Goal: Task Accomplishment & Management: Use online tool/utility

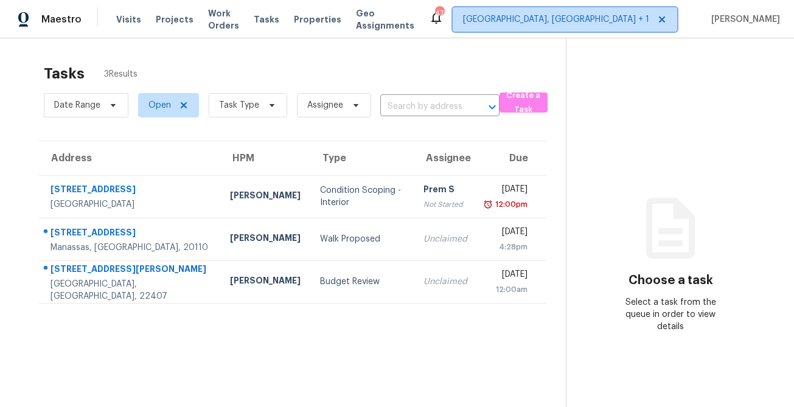
click at [607, 29] on span "Richmond, VA + 1" at bounding box center [565, 19] width 225 height 24
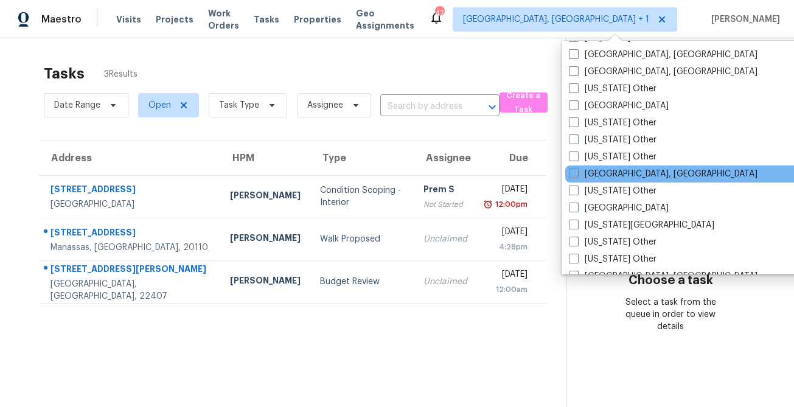
scroll to position [593, 0]
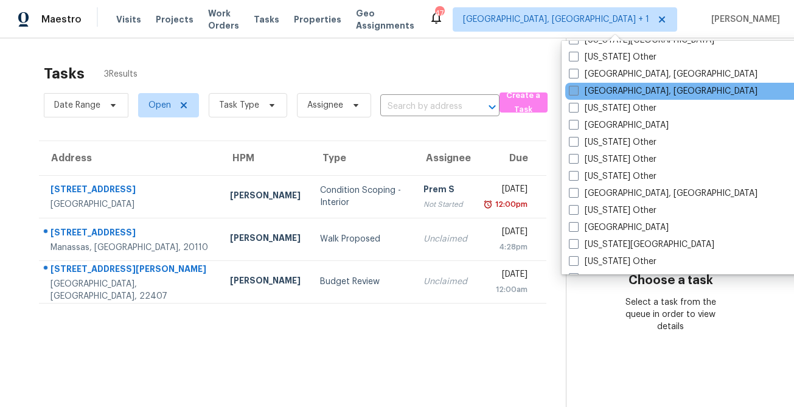
click at [608, 96] on label "[GEOGRAPHIC_DATA], [GEOGRAPHIC_DATA]" at bounding box center [663, 91] width 189 height 12
click at [577, 93] on input "[GEOGRAPHIC_DATA], [GEOGRAPHIC_DATA]" at bounding box center [573, 89] width 8 height 8
checkbox input "true"
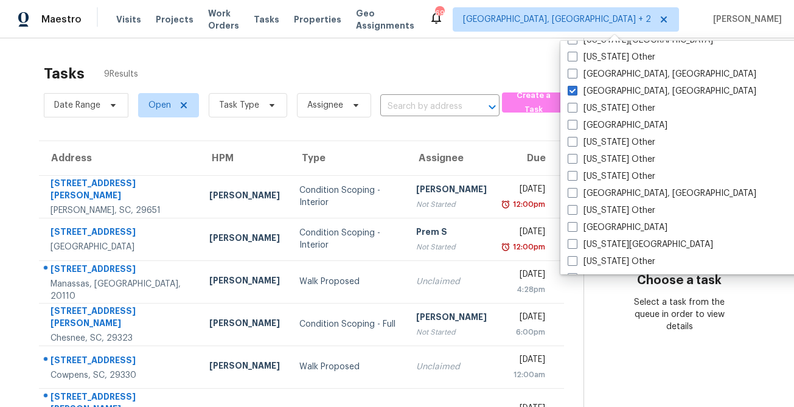
click at [503, 64] on div "Tasks 9 Results" at bounding box center [314, 74] width 540 height 32
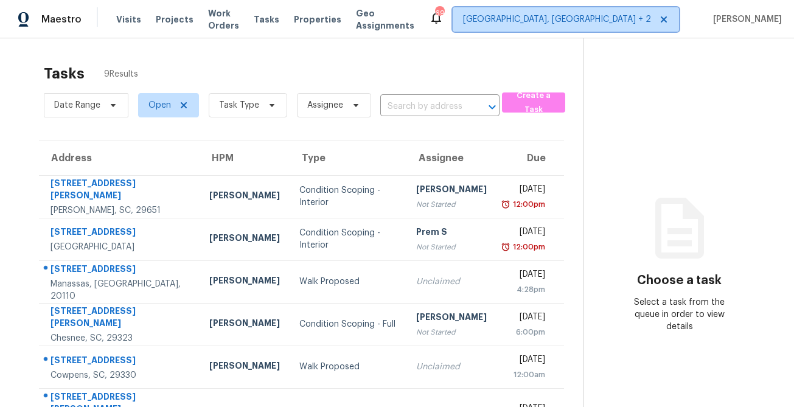
click at [598, 18] on span "[GEOGRAPHIC_DATA], [GEOGRAPHIC_DATA] + 2" at bounding box center [557, 19] width 188 height 12
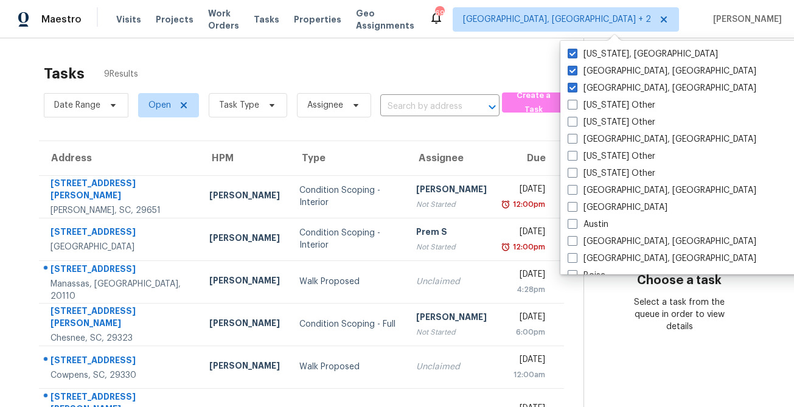
click at [19, 149] on div "Address HPM Type Assignee Due 294 N Suber Rd Greer, SC, 29651 Calley Sanchez Co…" at bounding box center [301, 356] width 564 height 431
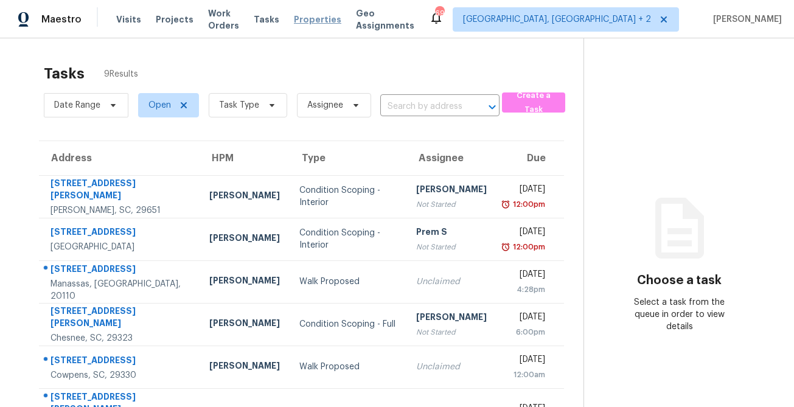
click at [321, 23] on span "Properties" at bounding box center [317, 19] width 47 height 12
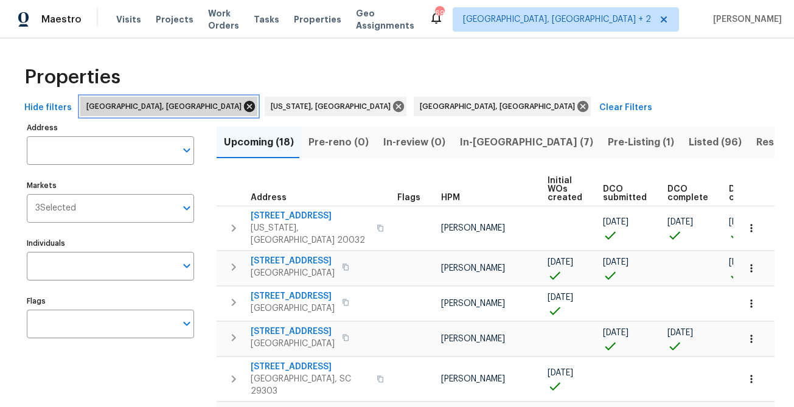
click at [243, 107] on icon at bounding box center [249, 106] width 13 height 13
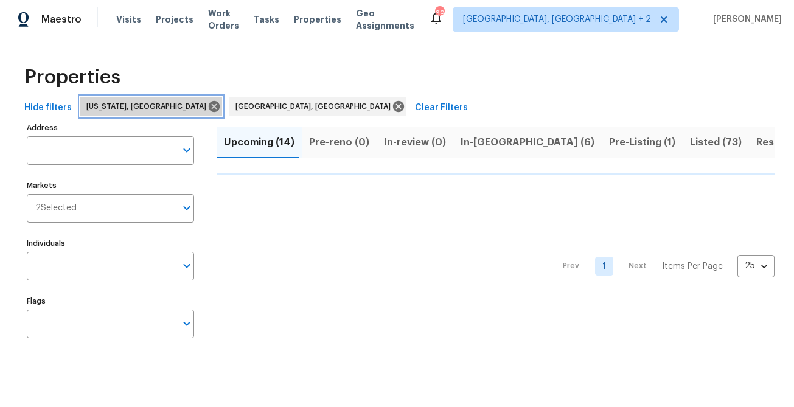
click at [209, 107] on icon at bounding box center [214, 106] width 11 height 11
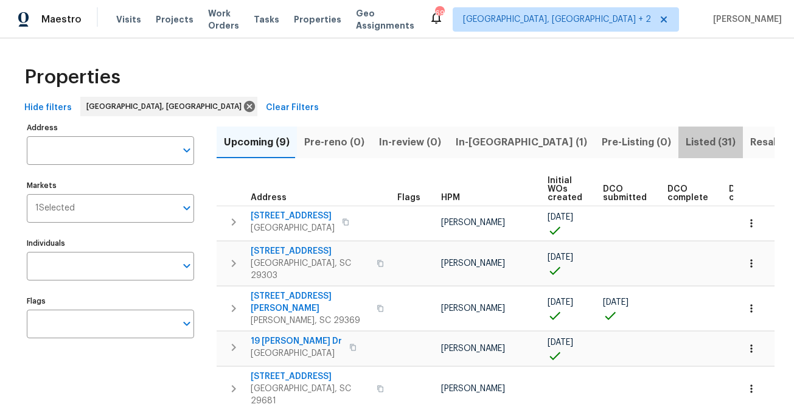
click at [686, 146] on span "Listed (31)" at bounding box center [711, 142] width 50 height 17
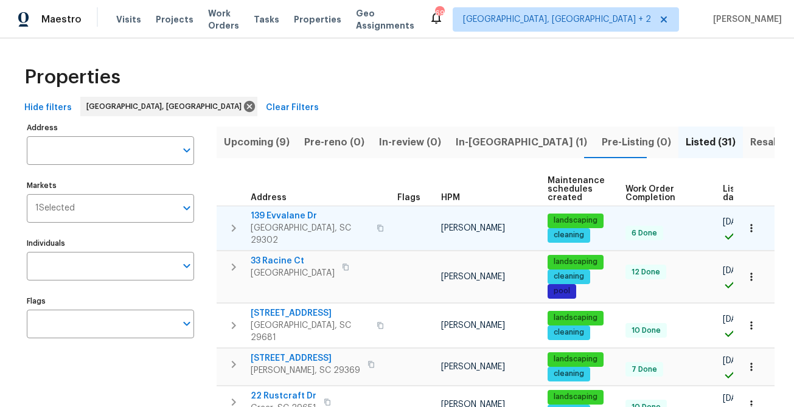
scroll to position [0, 67]
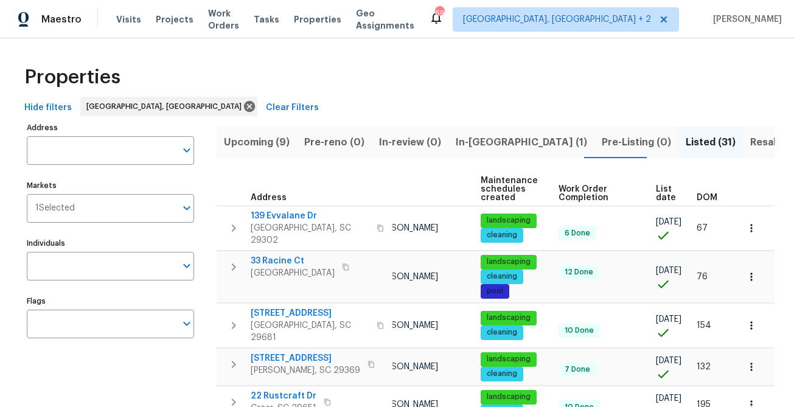
click at [657, 190] on span "List date" at bounding box center [666, 193] width 20 height 17
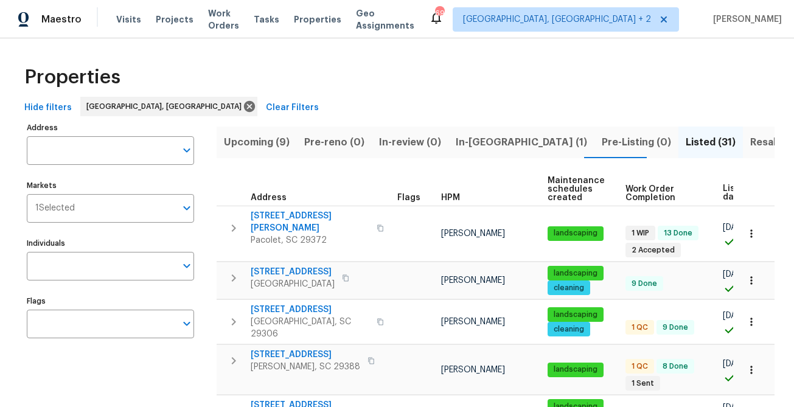
scroll to position [0, 88]
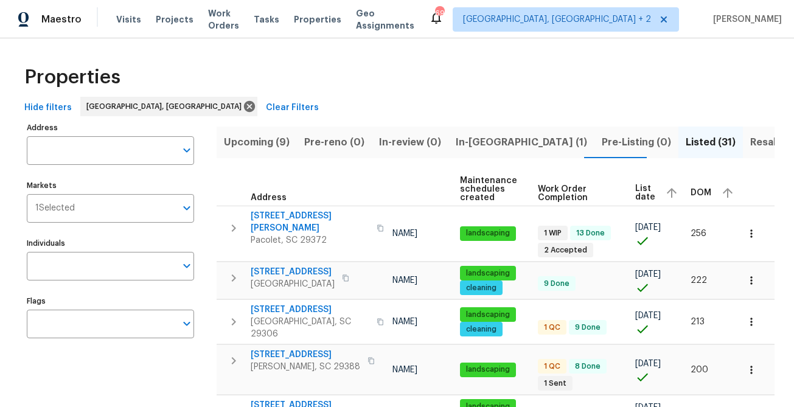
click at [686, 138] on span "Listed (31)" at bounding box center [711, 142] width 50 height 17
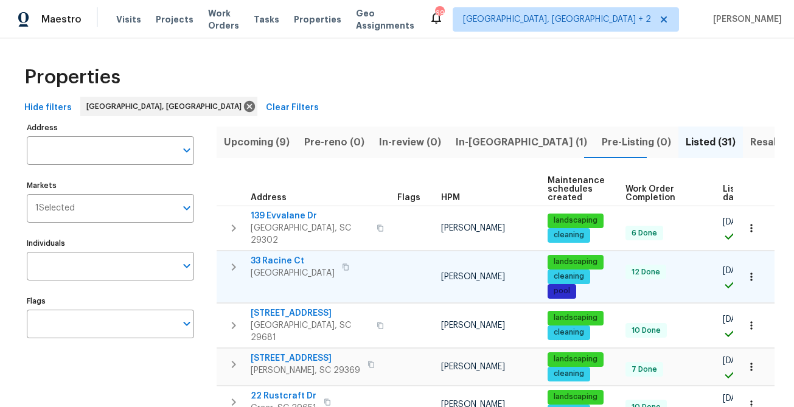
scroll to position [0, 67]
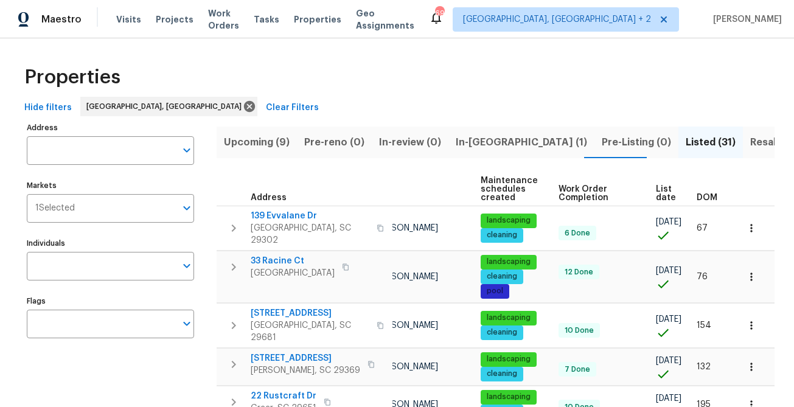
click at [711, 198] on span "DOM" at bounding box center [707, 197] width 21 height 9
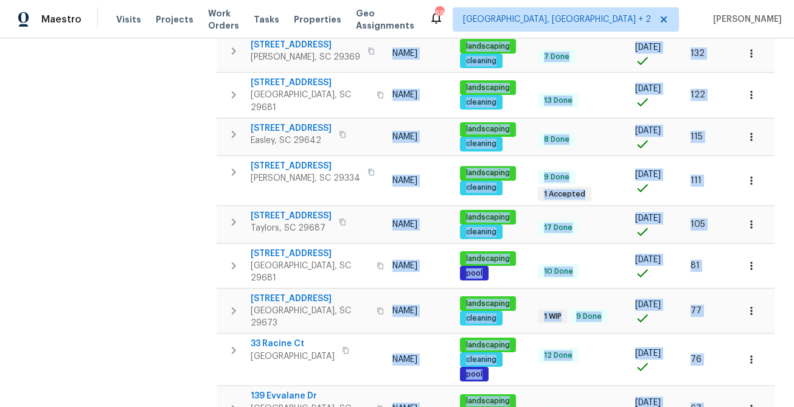
scroll to position [856, 0]
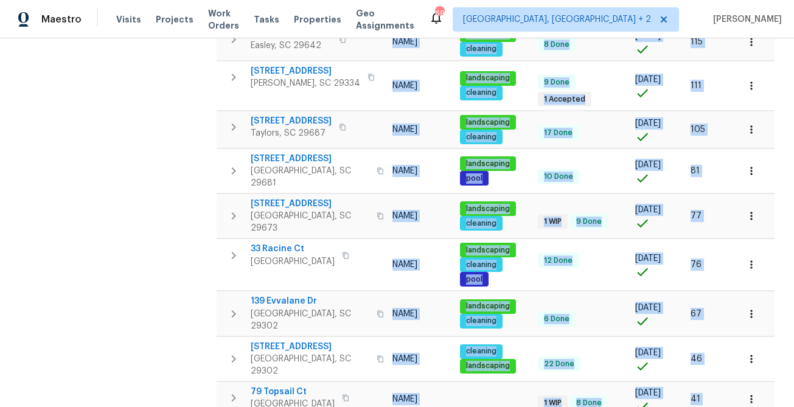
drag, startPoint x: 232, startPoint y: 176, endPoint x: 732, endPoint y: 344, distance: 527.0
copy table "Address Flags HPM Maintenance schedules created Work Order Completion List date…"
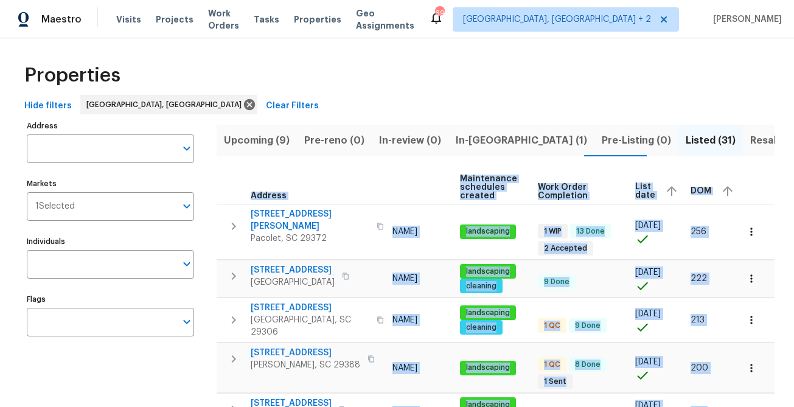
scroll to position [6, 0]
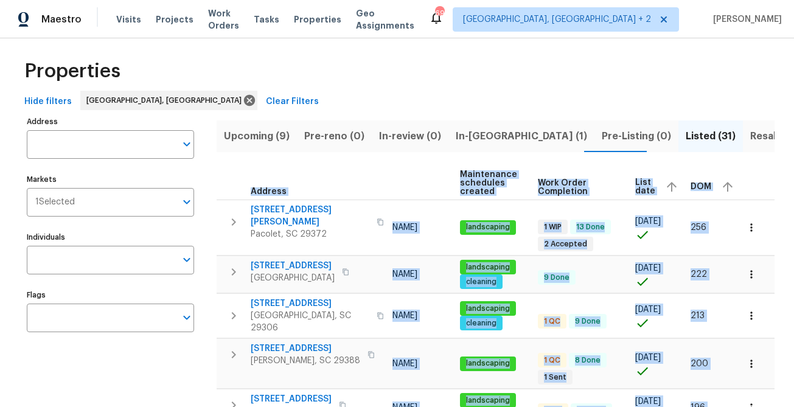
click at [228, 171] on th "Address" at bounding box center [305, 183] width 176 height 33
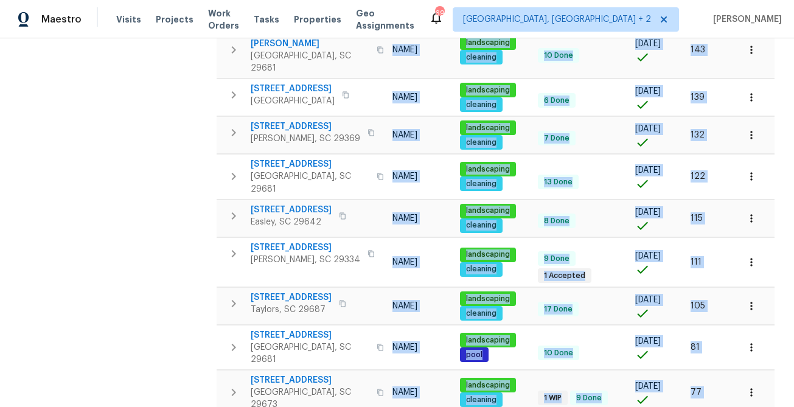
scroll to position [789, 0]
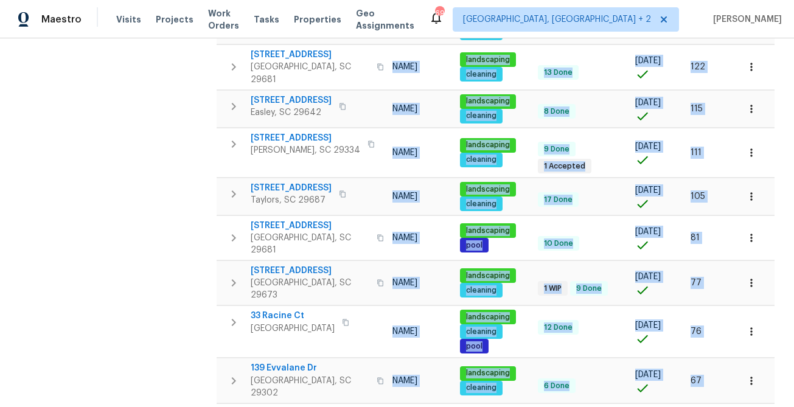
drag, startPoint x: 228, startPoint y: 171, endPoint x: 719, endPoint y: 372, distance: 530.2
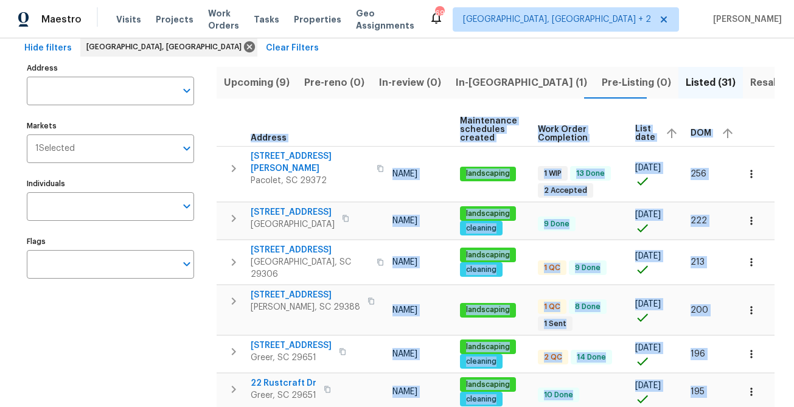
scroll to position [61, 0]
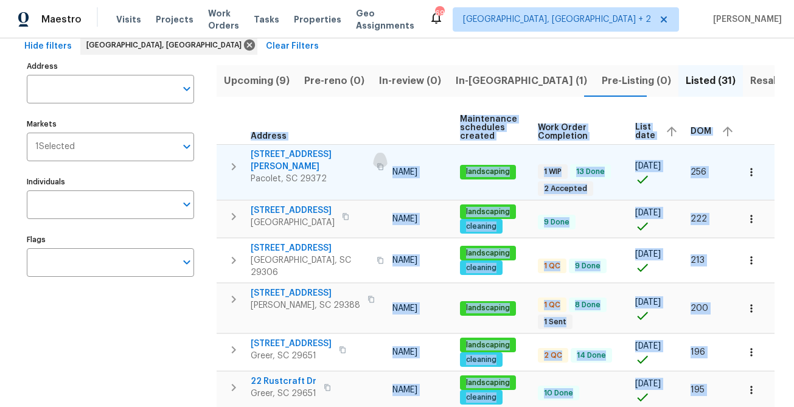
click at [377, 163] on icon "button" at bounding box center [380, 166] width 7 height 7
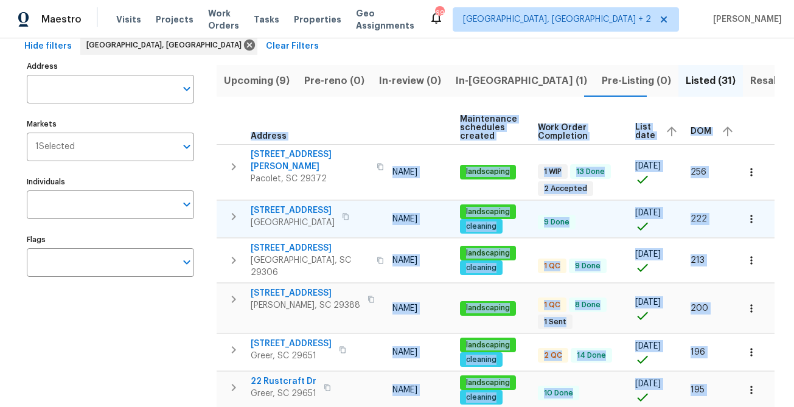
click at [349, 214] on icon "button" at bounding box center [345, 216] width 7 height 7
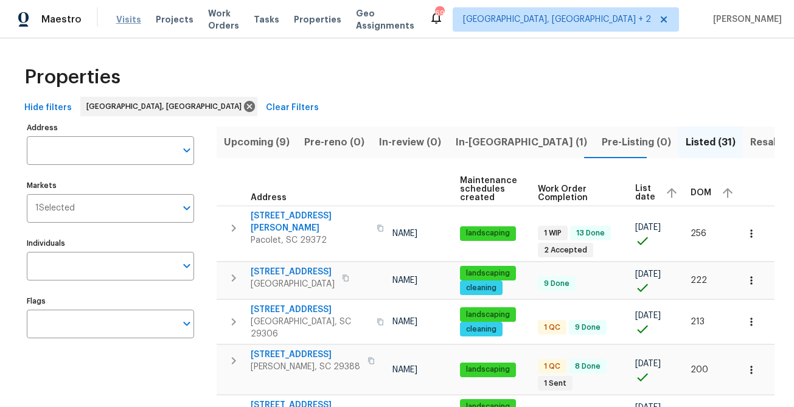
click at [121, 16] on span "Visits" at bounding box center [128, 19] width 25 height 12
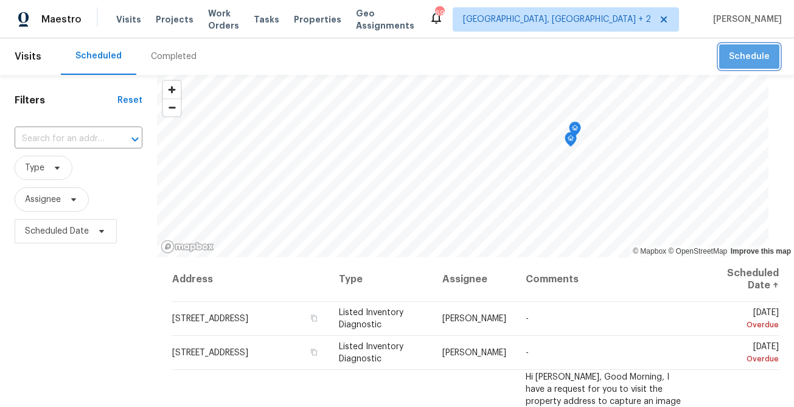
click at [751, 64] on button "Schedule" at bounding box center [749, 56] width 60 height 25
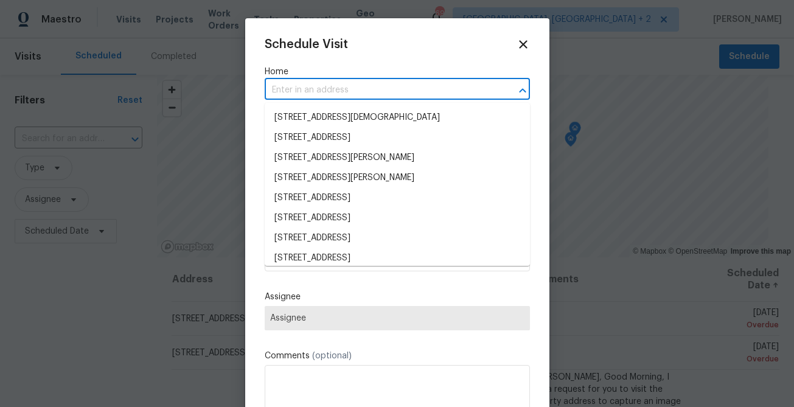
click at [381, 87] on input "text" at bounding box center [380, 90] width 231 height 19
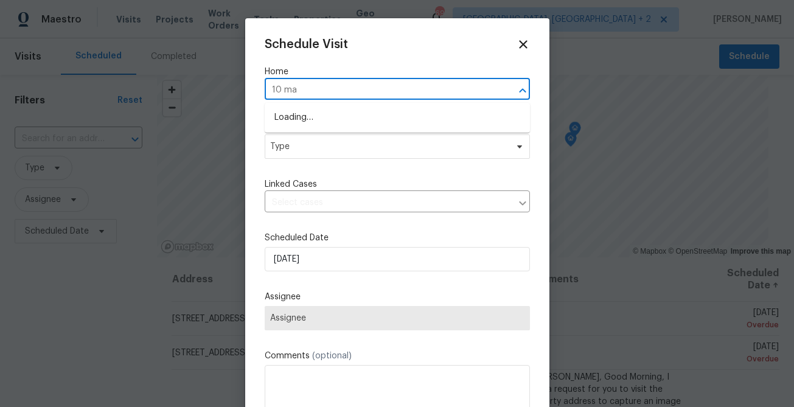
type input "10 map"
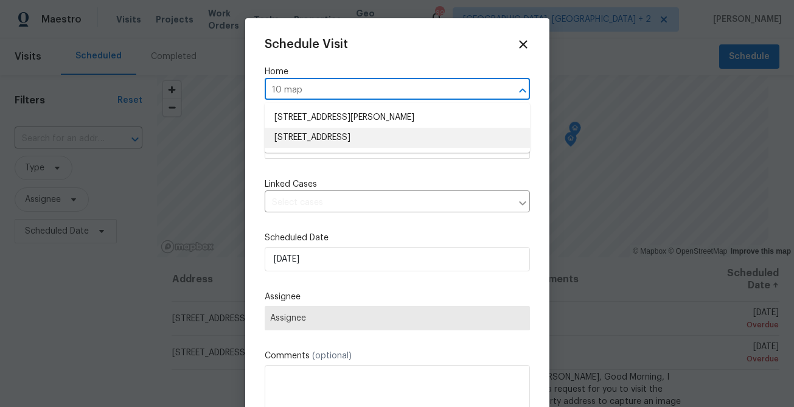
click at [364, 143] on li "[STREET_ADDRESS]" at bounding box center [397, 138] width 265 height 20
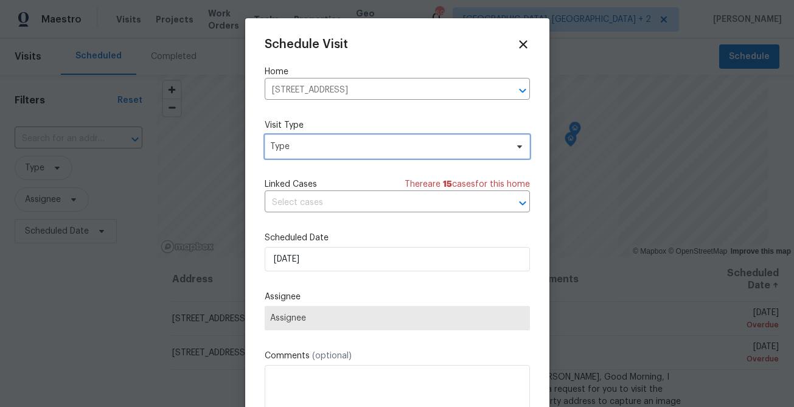
click at [358, 148] on span "Type" at bounding box center [388, 147] width 237 height 12
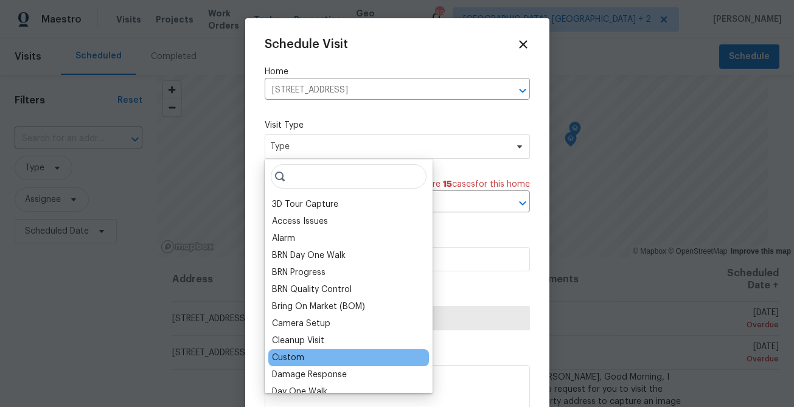
click at [314, 360] on div "Custom" at bounding box center [348, 357] width 161 height 17
click at [282, 357] on div "Custom" at bounding box center [288, 358] width 32 height 12
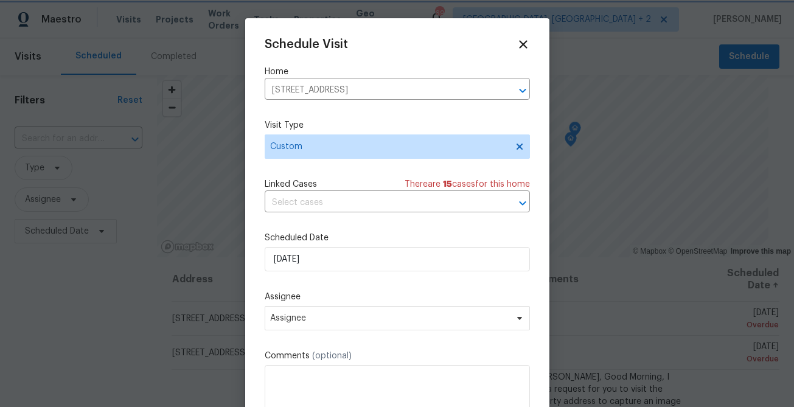
scroll to position [23, 0]
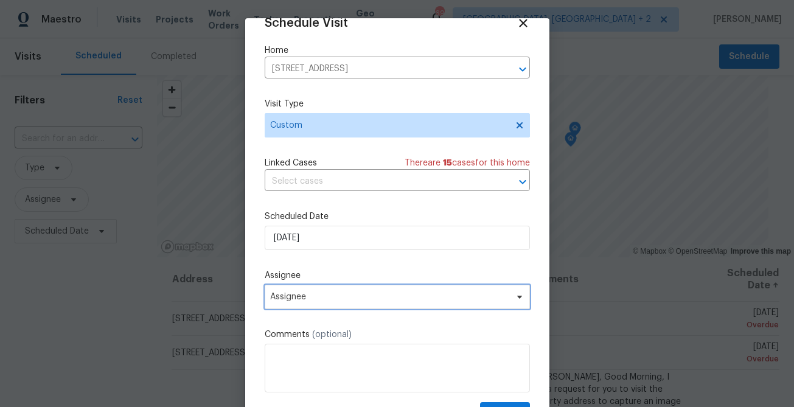
click at [298, 296] on span "Assignee" at bounding box center [389, 297] width 239 height 10
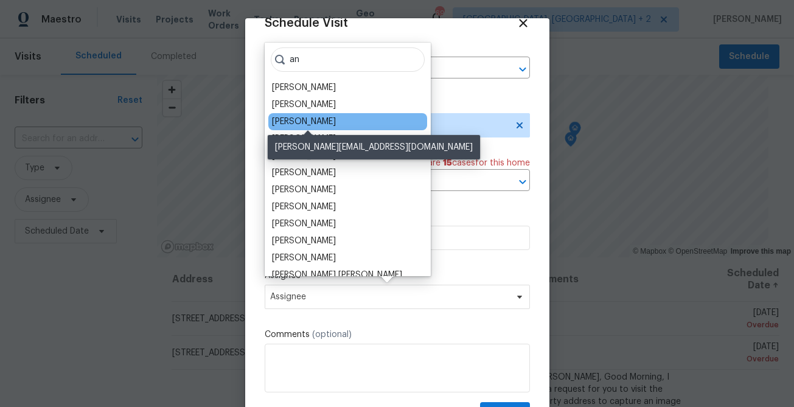
type input "an"
click at [314, 124] on div "[PERSON_NAME]" at bounding box center [304, 122] width 64 height 12
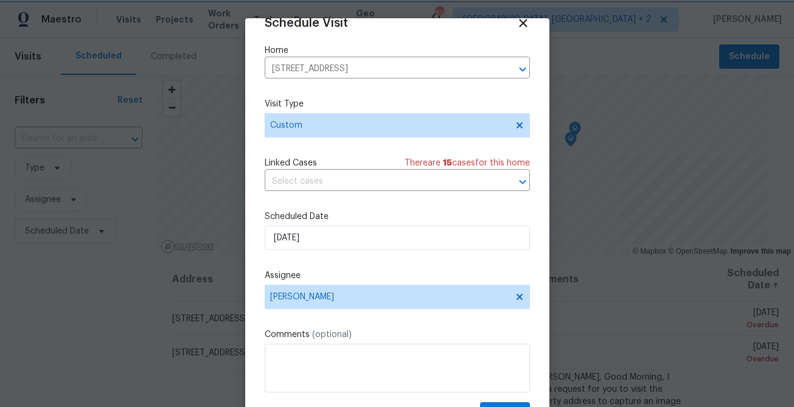
scroll to position [55, 0]
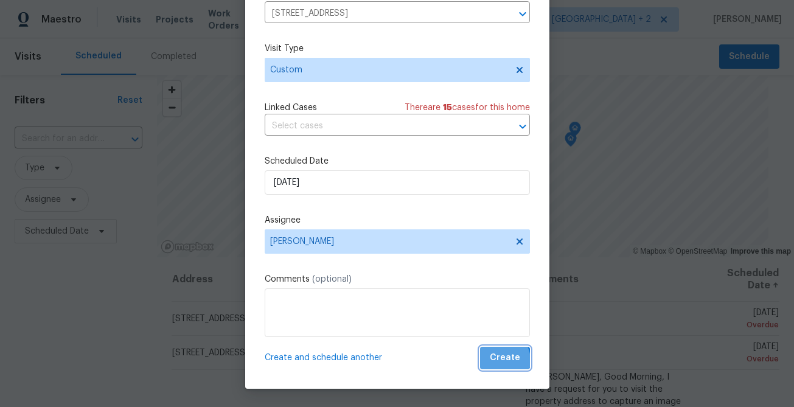
click at [500, 360] on span "Create" at bounding box center [505, 357] width 30 height 15
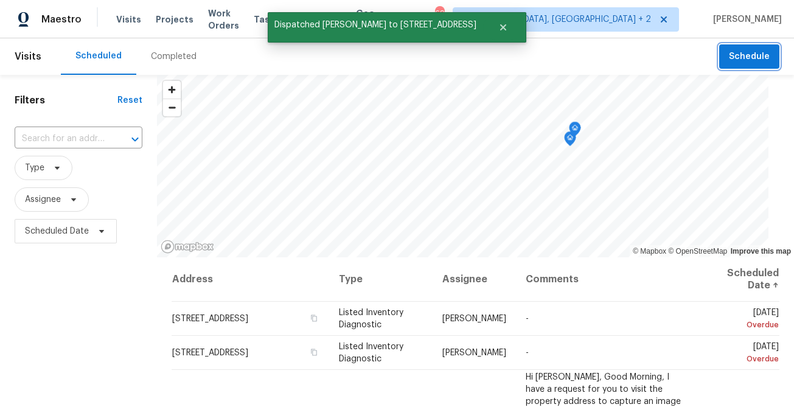
scroll to position [0, 0]
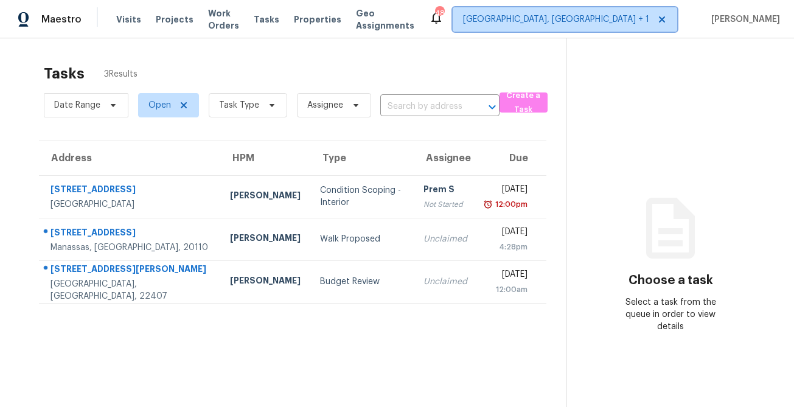
click at [613, 21] on span "[GEOGRAPHIC_DATA], [GEOGRAPHIC_DATA] + 1" at bounding box center [556, 19] width 186 height 12
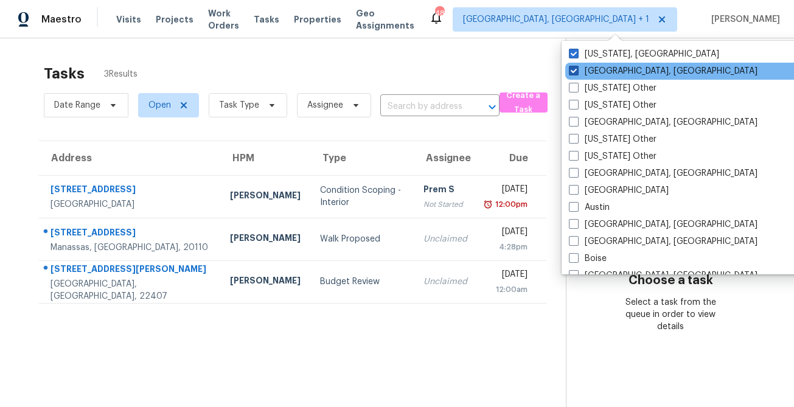
click at [573, 74] on span at bounding box center [574, 71] width 10 height 10
click at [573, 73] on input "Richmond, VA" at bounding box center [573, 69] width 8 height 8
checkbox input "false"
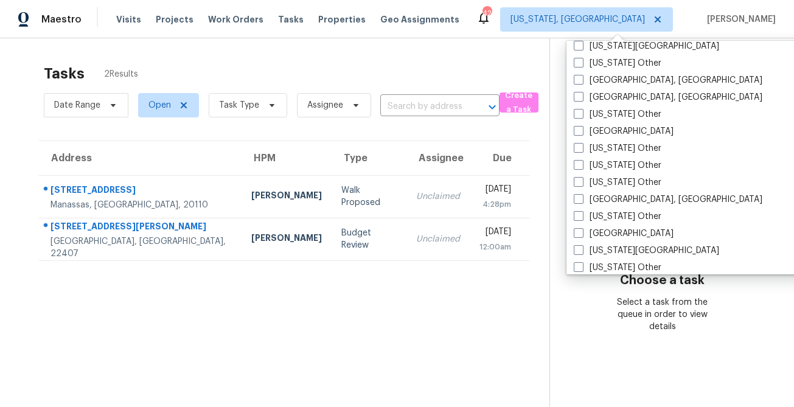
scroll to position [543, 0]
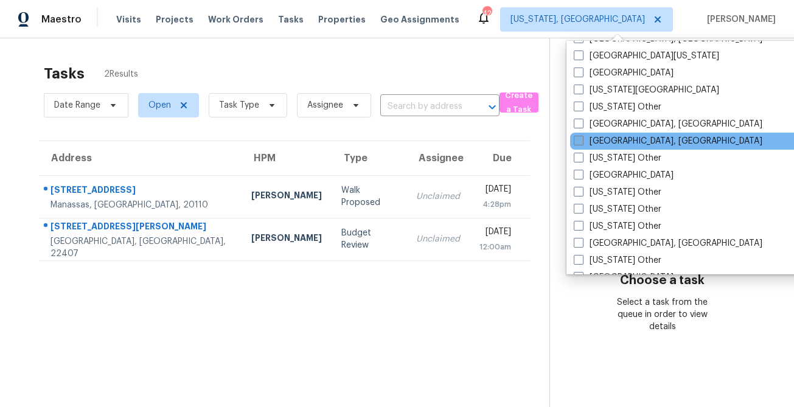
click at [592, 139] on label "[GEOGRAPHIC_DATA], [GEOGRAPHIC_DATA]" at bounding box center [668, 141] width 189 height 12
click at [582, 139] on input "[GEOGRAPHIC_DATA], [GEOGRAPHIC_DATA]" at bounding box center [578, 139] width 8 height 8
checkbox input "true"
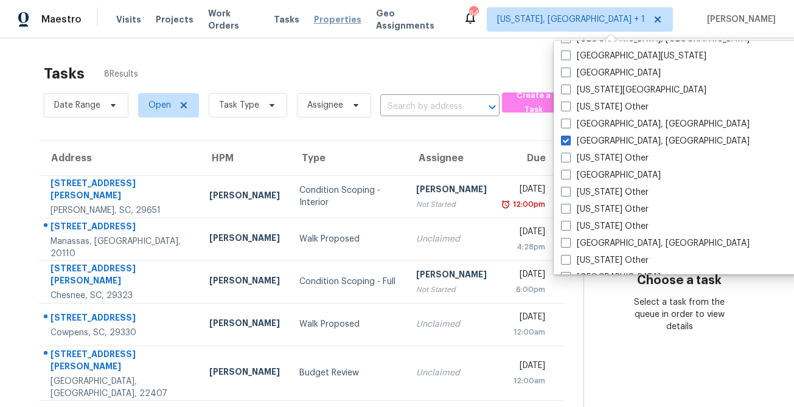
click at [331, 20] on span "Properties" at bounding box center [337, 19] width 47 height 12
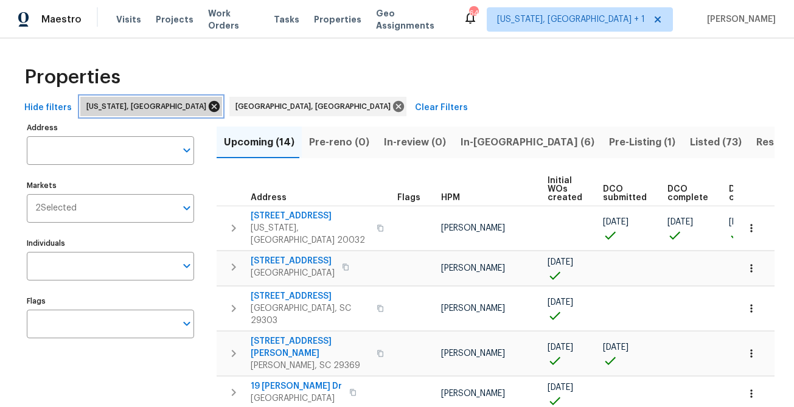
click at [209, 109] on icon at bounding box center [214, 106] width 11 height 11
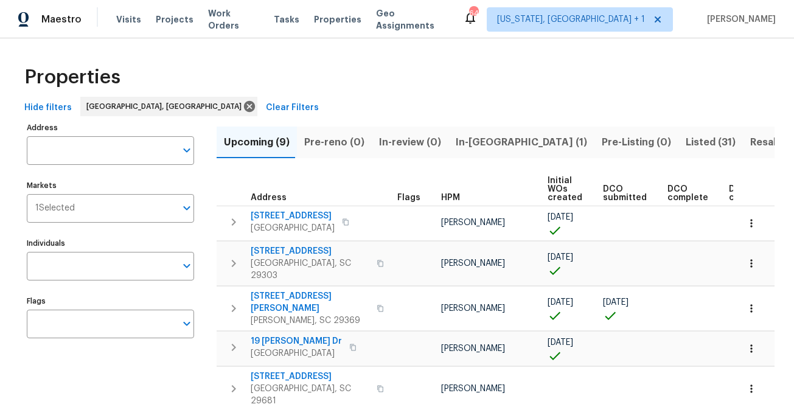
click at [686, 140] on span "Listed (31)" at bounding box center [711, 142] width 50 height 17
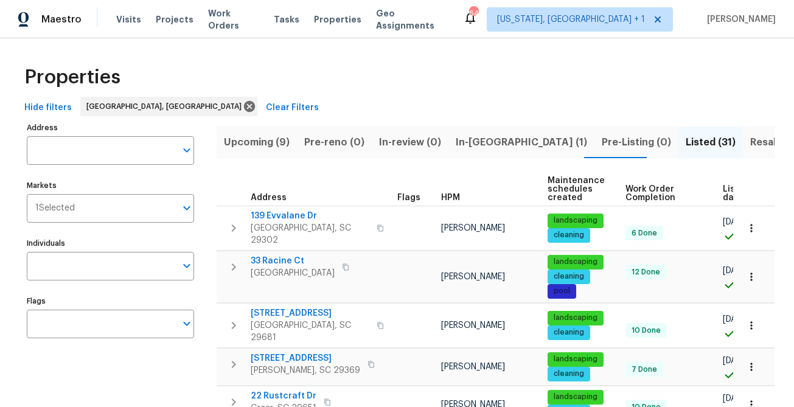
scroll to position [0, 67]
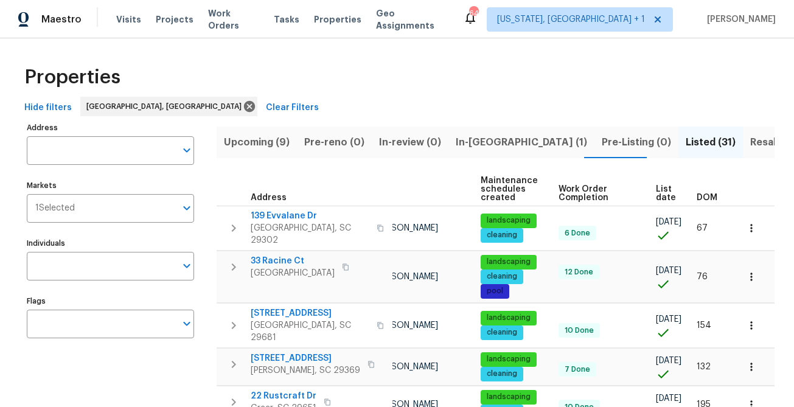
click at [713, 193] on span "DOM" at bounding box center [707, 197] width 21 height 9
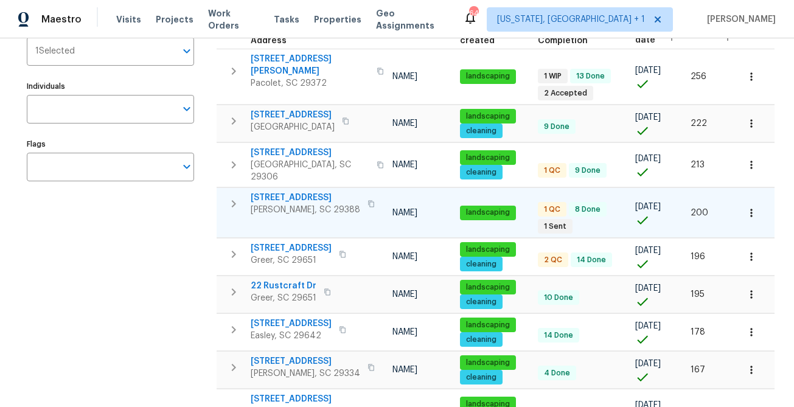
scroll to position [158, 0]
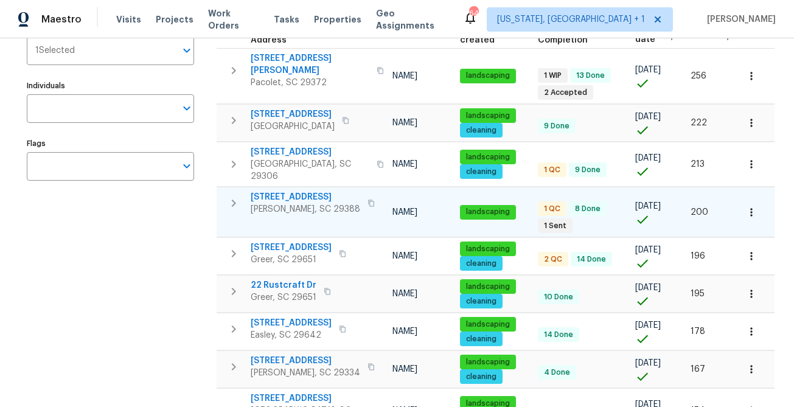
click at [368, 200] on icon "button" at bounding box center [371, 203] width 7 height 7
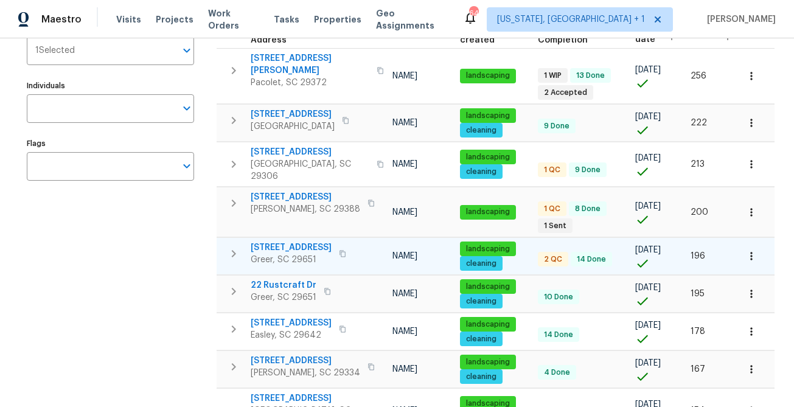
click at [346, 250] on icon "button" at bounding box center [342, 253] width 7 height 7
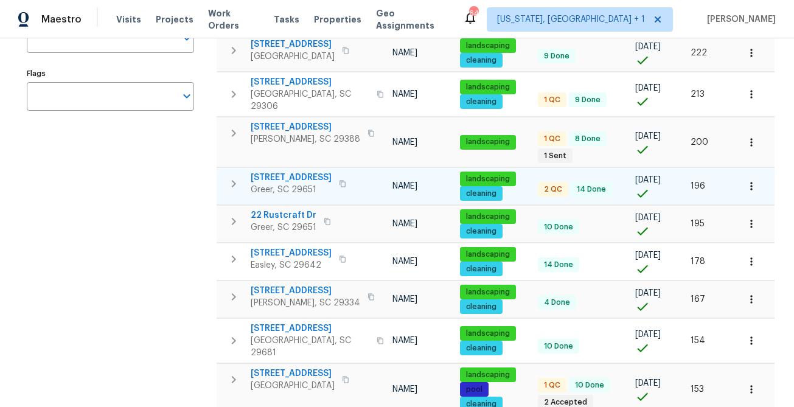
scroll to position [232, 0]
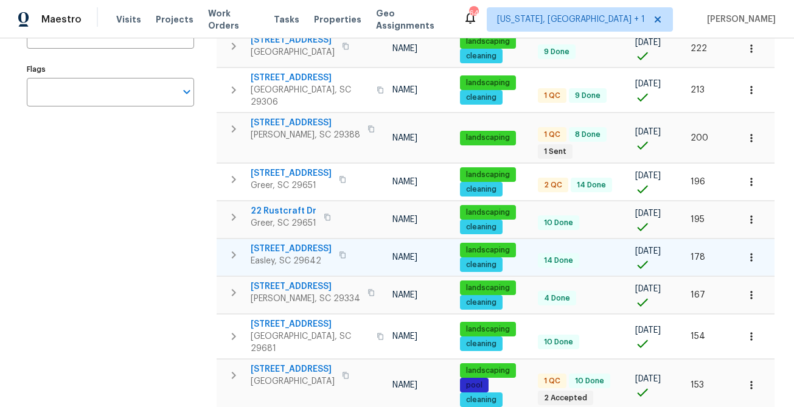
click at [339, 251] on icon "button" at bounding box center [342, 254] width 7 height 7
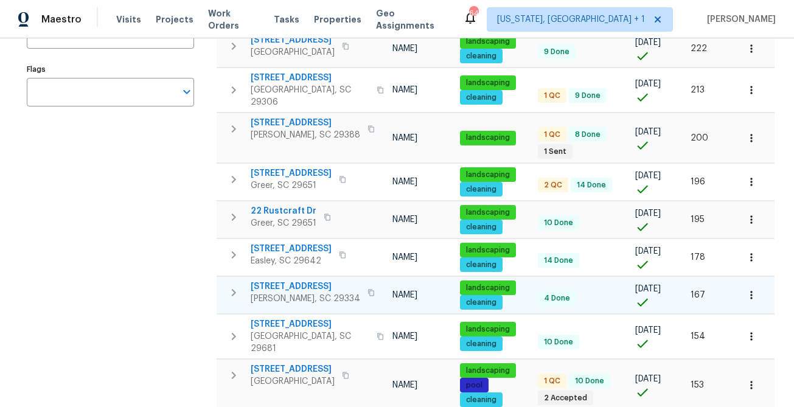
click at [364, 284] on button "button" at bounding box center [371, 292] width 15 height 17
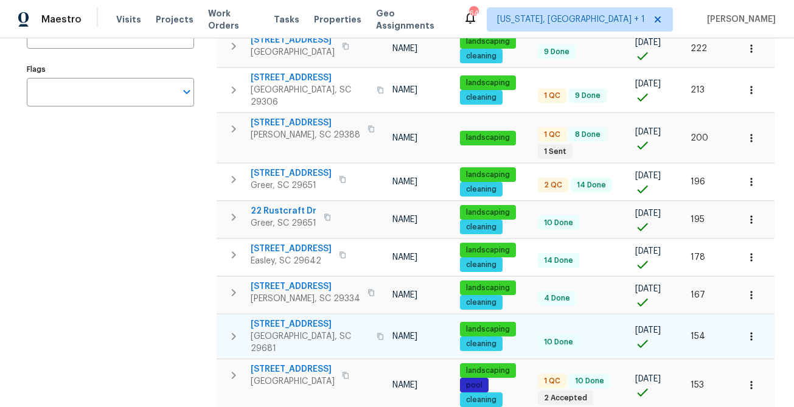
click at [377, 333] on icon "button" at bounding box center [380, 336] width 7 height 7
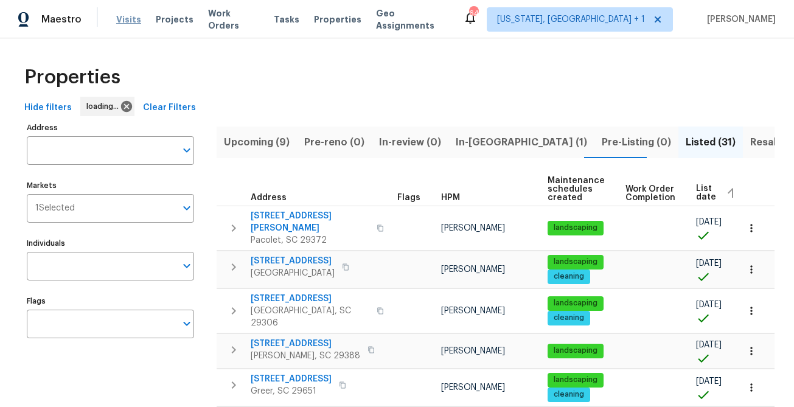
click at [123, 20] on span "Visits" at bounding box center [128, 19] width 25 height 12
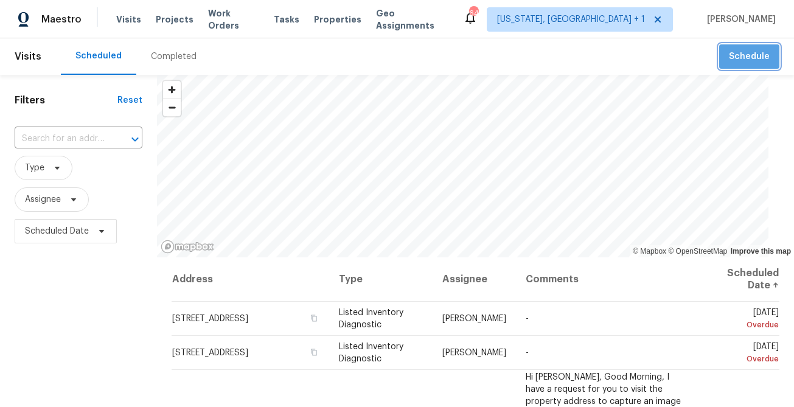
click at [758, 60] on span "Schedule" at bounding box center [749, 56] width 41 height 15
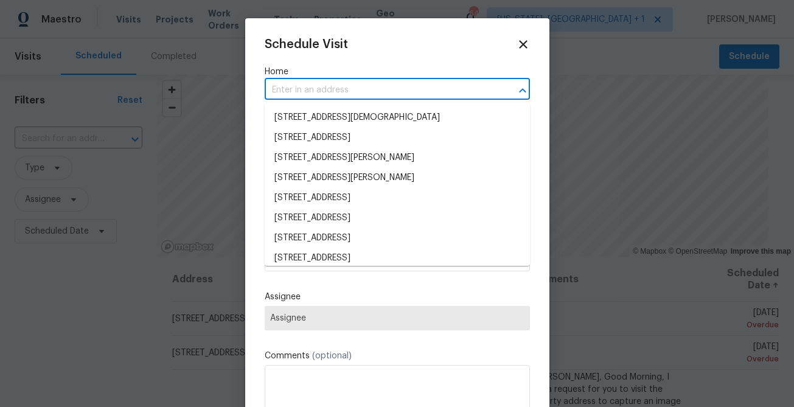
click at [321, 91] on input "text" at bounding box center [380, 90] width 231 height 19
paste input "232 Raven Falls Ln Simpsonville SC 29681"
type input "232 Raven Falls Ln Simpsonville SC 29681"
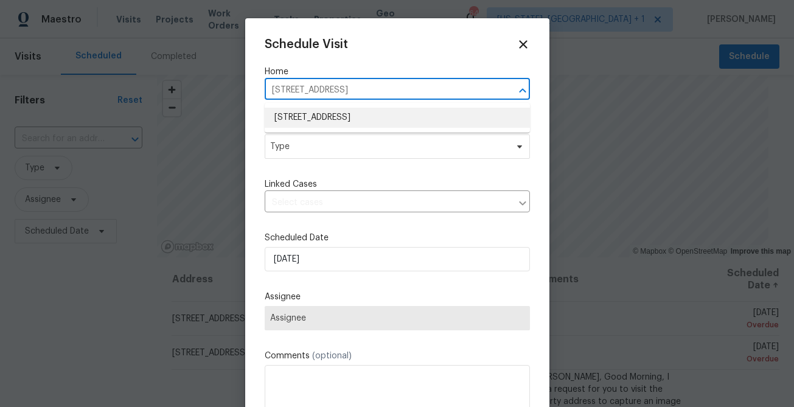
click at [306, 119] on li "232 Raven Falls Ln, Simpsonville, SC 29681" at bounding box center [397, 118] width 265 height 20
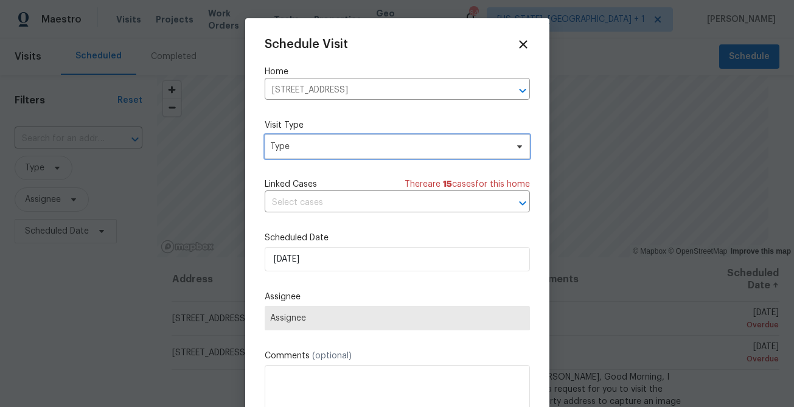
click at [313, 151] on span "Type" at bounding box center [388, 147] width 237 height 12
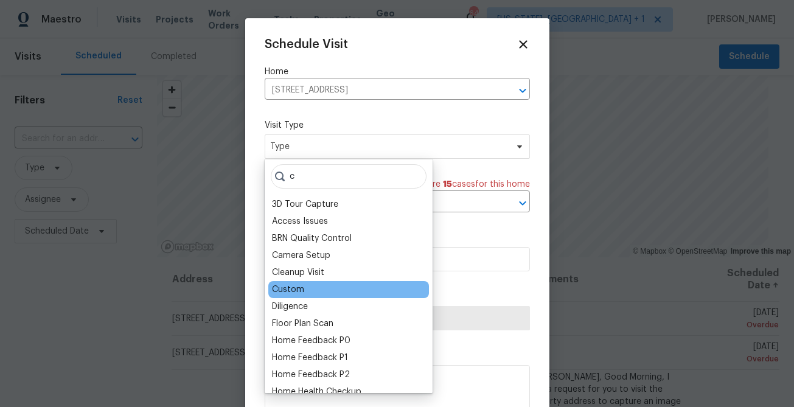
type input "c"
click at [312, 288] on div "Custom" at bounding box center [348, 289] width 161 height 17
click at [293, 288] on div "Custom" at bounding box center [288, 290] width 32 height 12
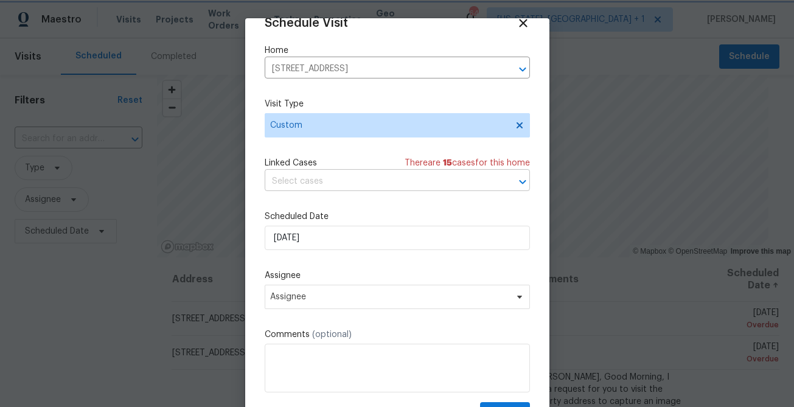
scroll to position [55, 0]
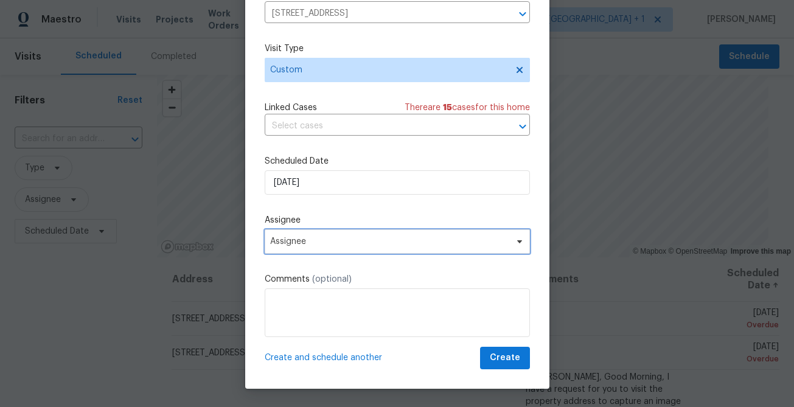
click at [344, 240] on span "Assignee" at bounding box center [389, 242] width 239 height 10
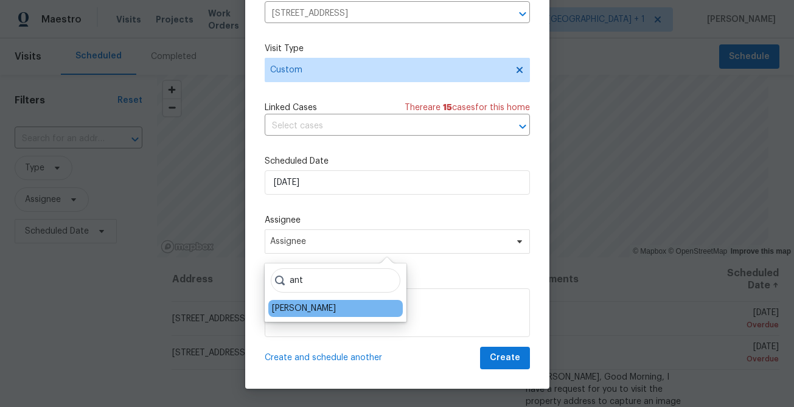
type input "ant"
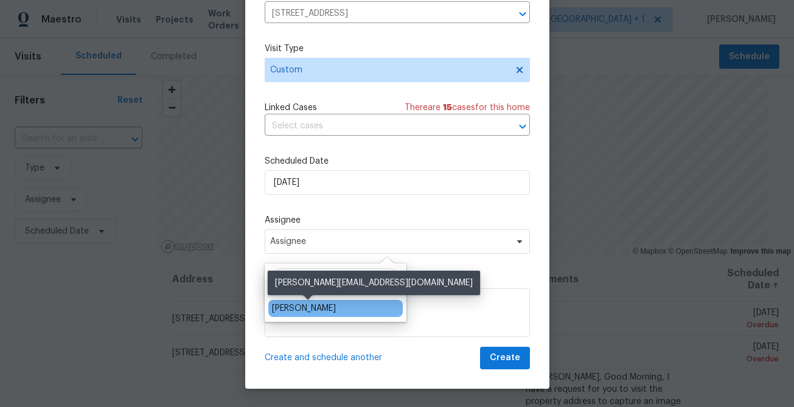
click at [291, 311] on div "[PERSON_NAME]" at bounding box center [304, 308] width 64 height 12
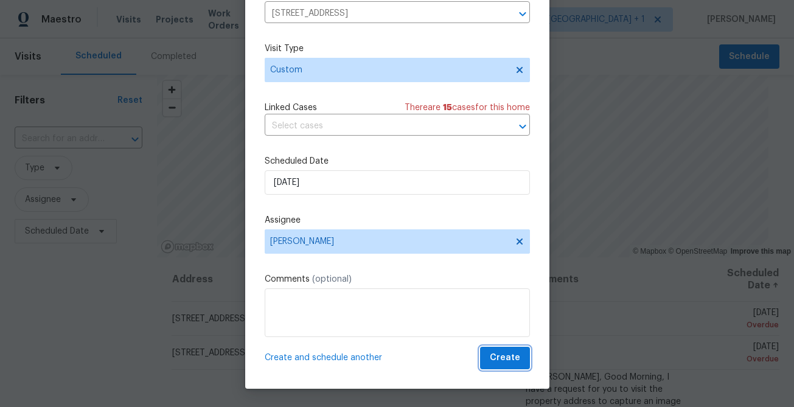
click at [504, 362] on span "Create" at bounding box center [505, 357] width 30 height 15
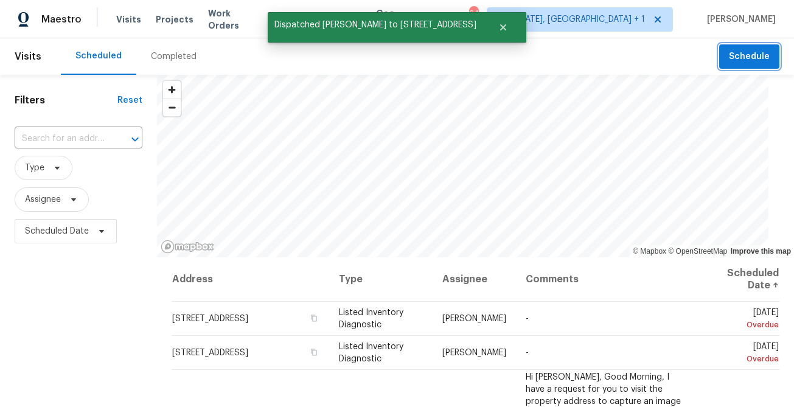
scroll to position [0, 0]
